Goal: Transaction & Acquisition: Book appointment/travel/reservation

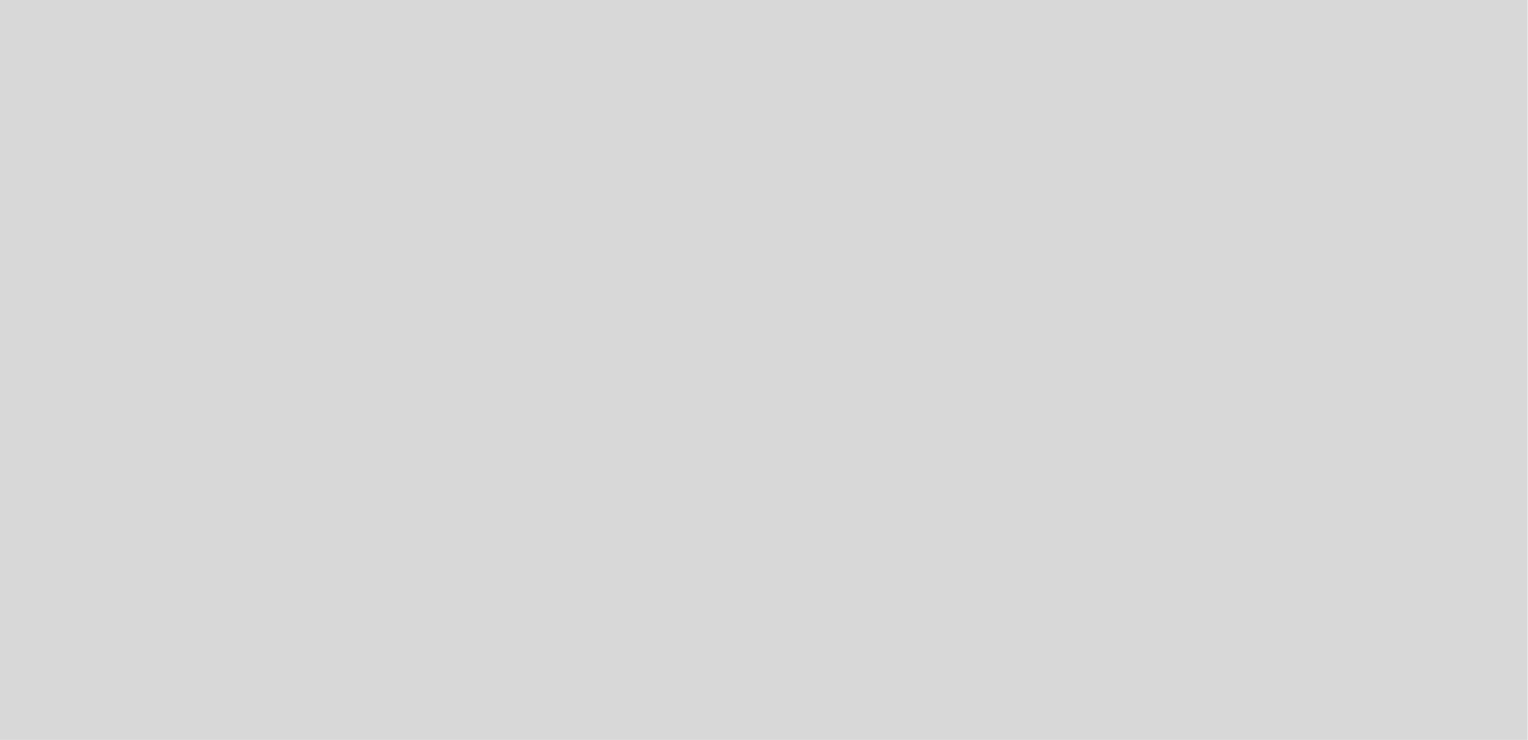
select select "es"
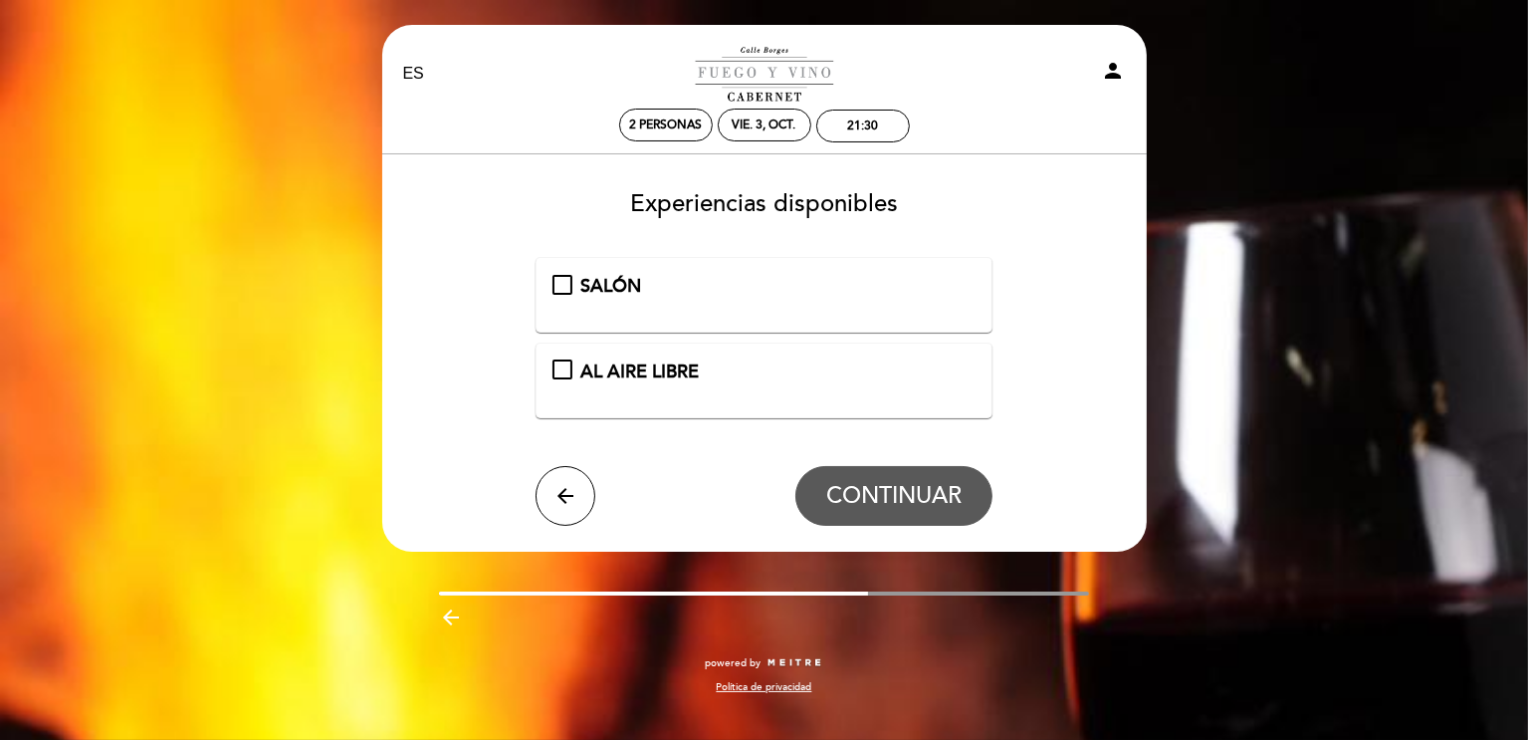
click at [671, 369] on span "AL AIRE LIBRE" at bounding box center [640, 371] width 118 height 22
click at [887, 498] on span "CONTINUAR" at bounding box center [893, 496] width 135 height 28
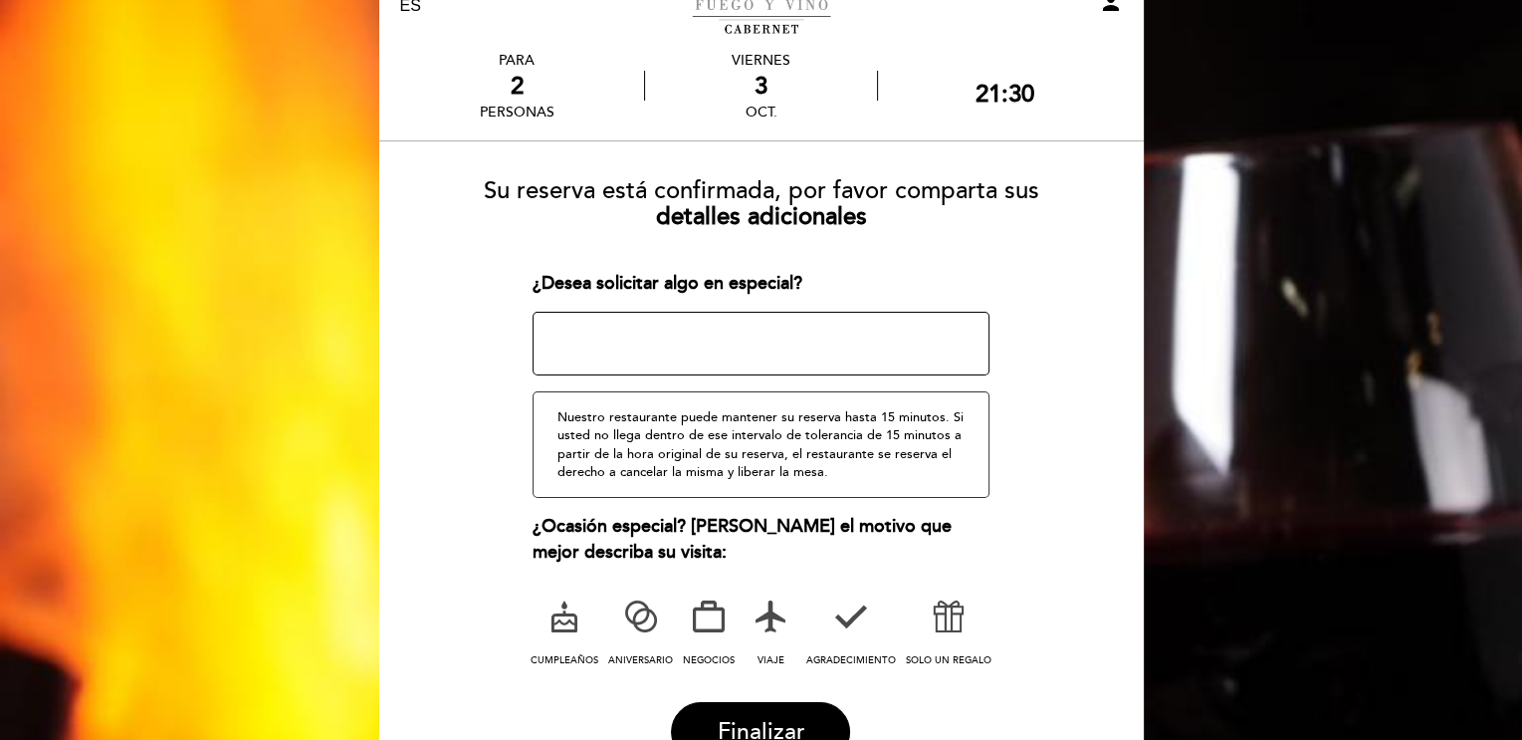
scroll to position [100, 0]
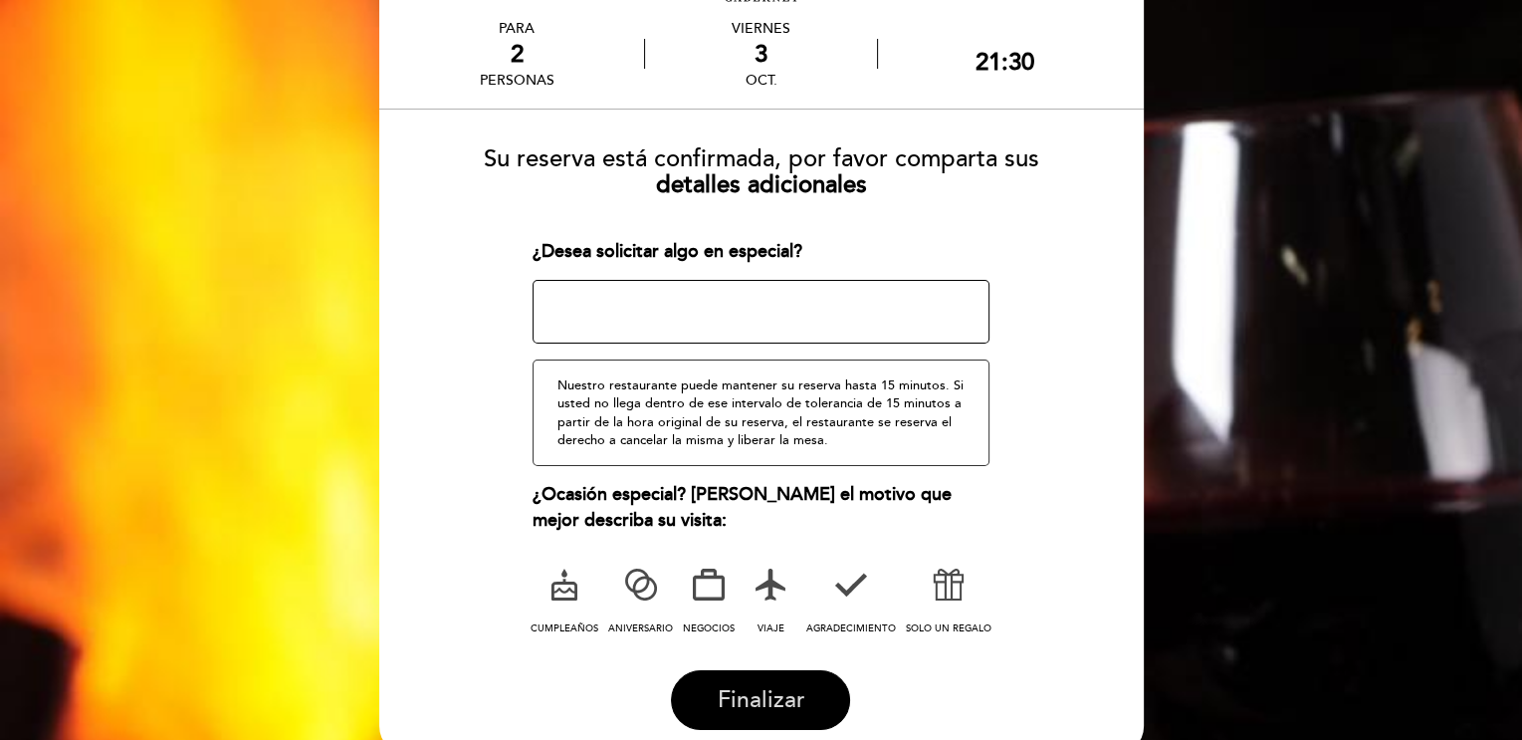
click at [766, 690] on span "Finalizar" at bounding box center [761, 700] width 88 height 28
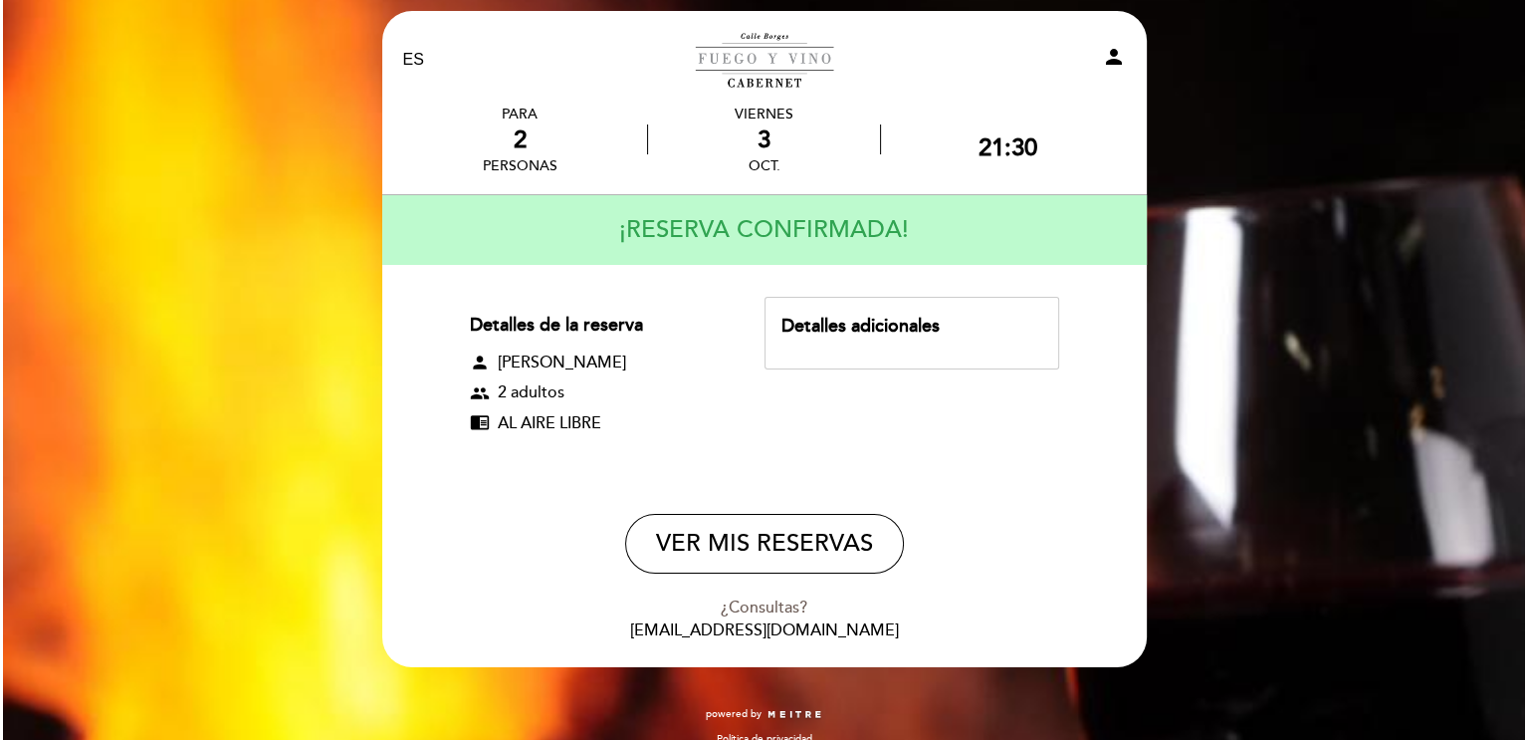
scroll to position [0, 0]
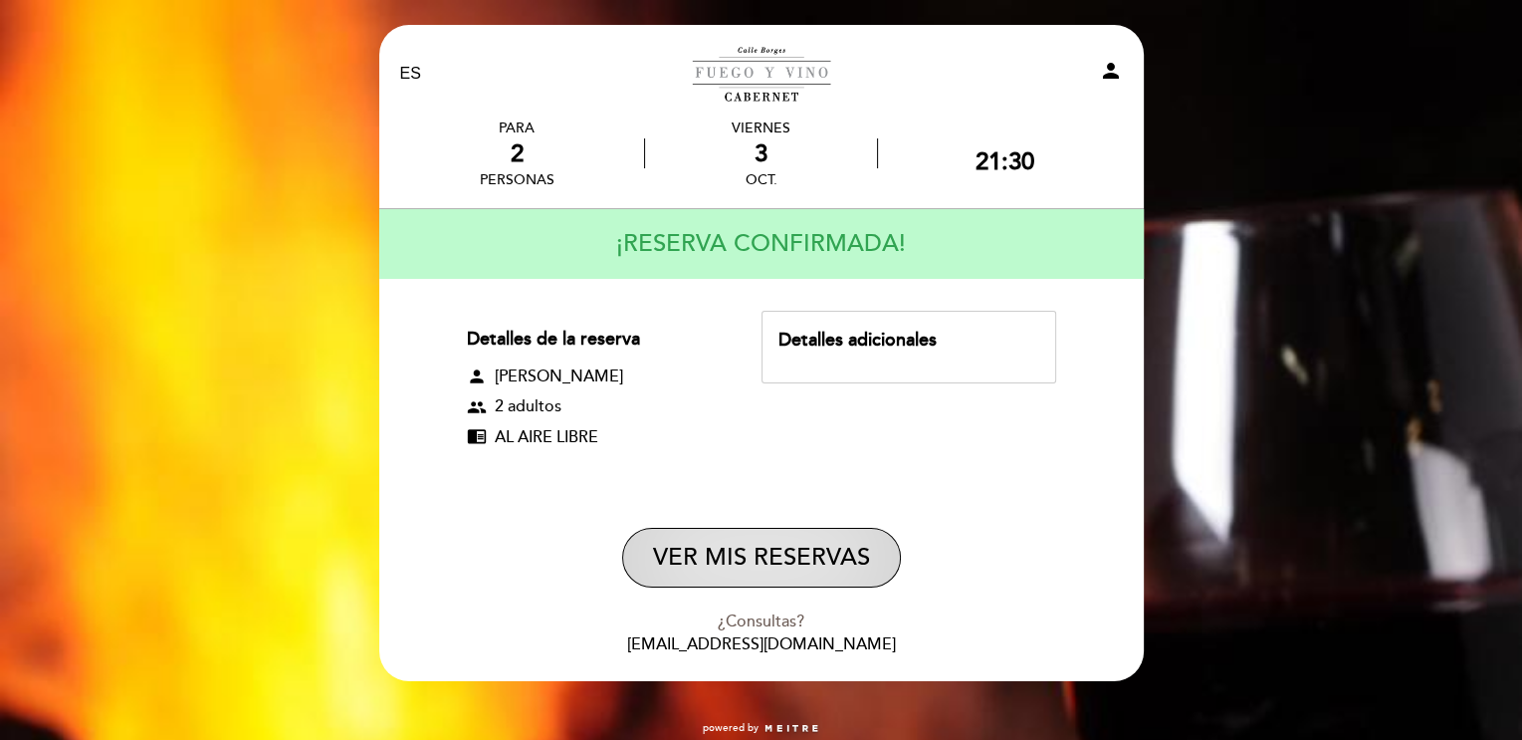
click at [765, 560] on button "VER MIS RESERVAS" at bounding box center [761, 558] width 279 height 60
select select "es"
